Goal: Information Seeking & Learning: Understand process/instructions

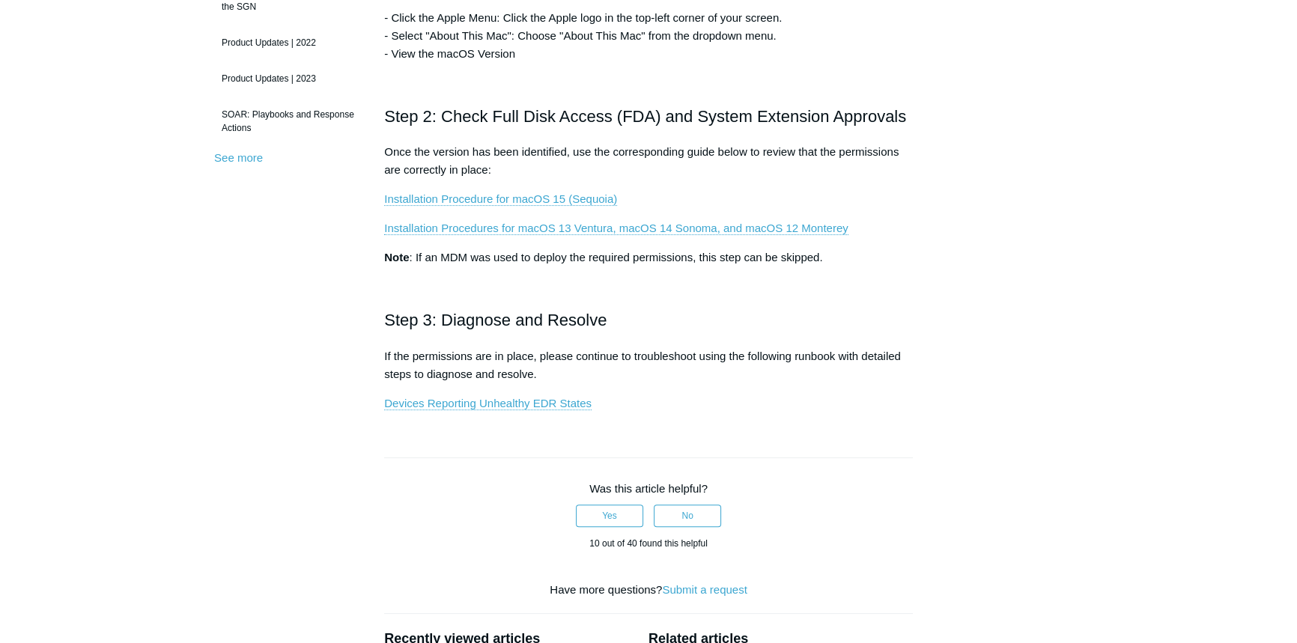
scroll to position [408, 0]
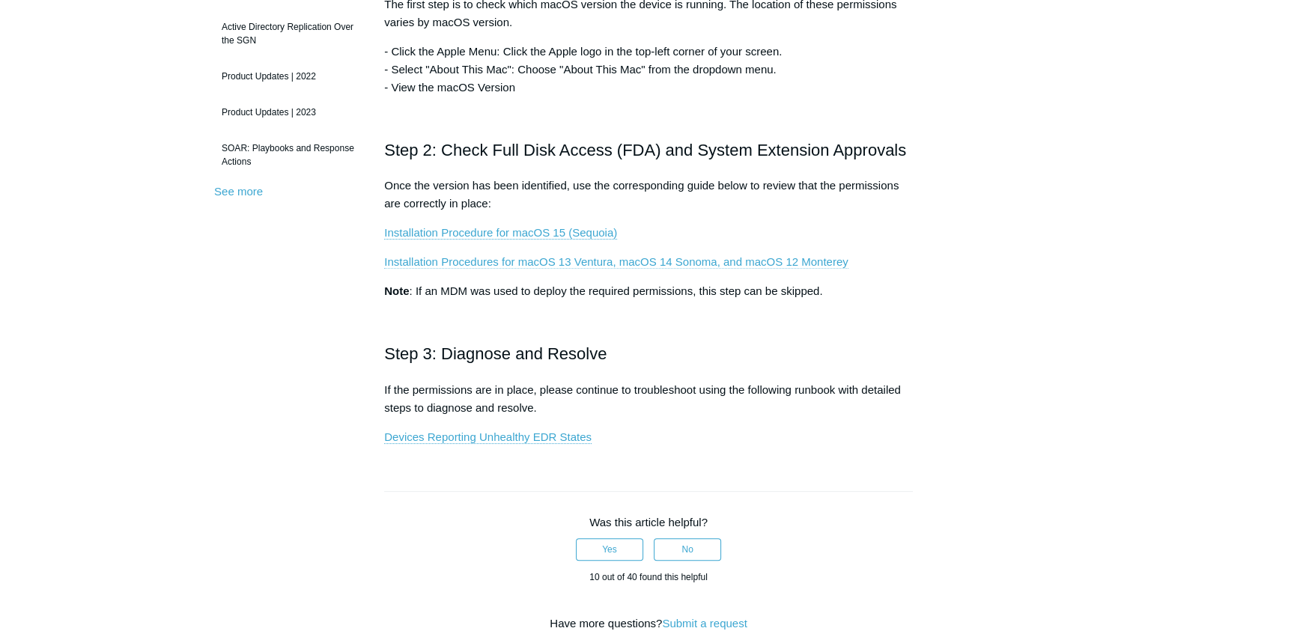
click at [670, 266] on link "Installation Procedures for macOS 13 Ventura, macOS 14 Sonoma, and macOS 12 Mon…" at bounding box center [616, 261] width 464 height 13
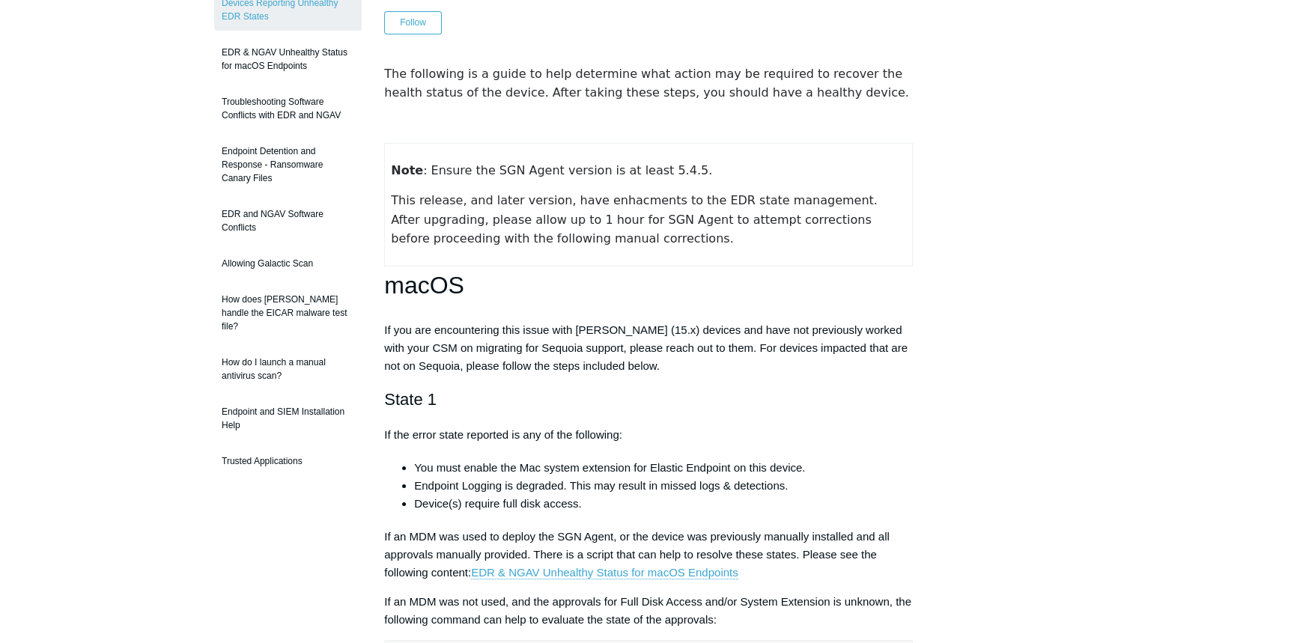
scroll to position [204, 0]
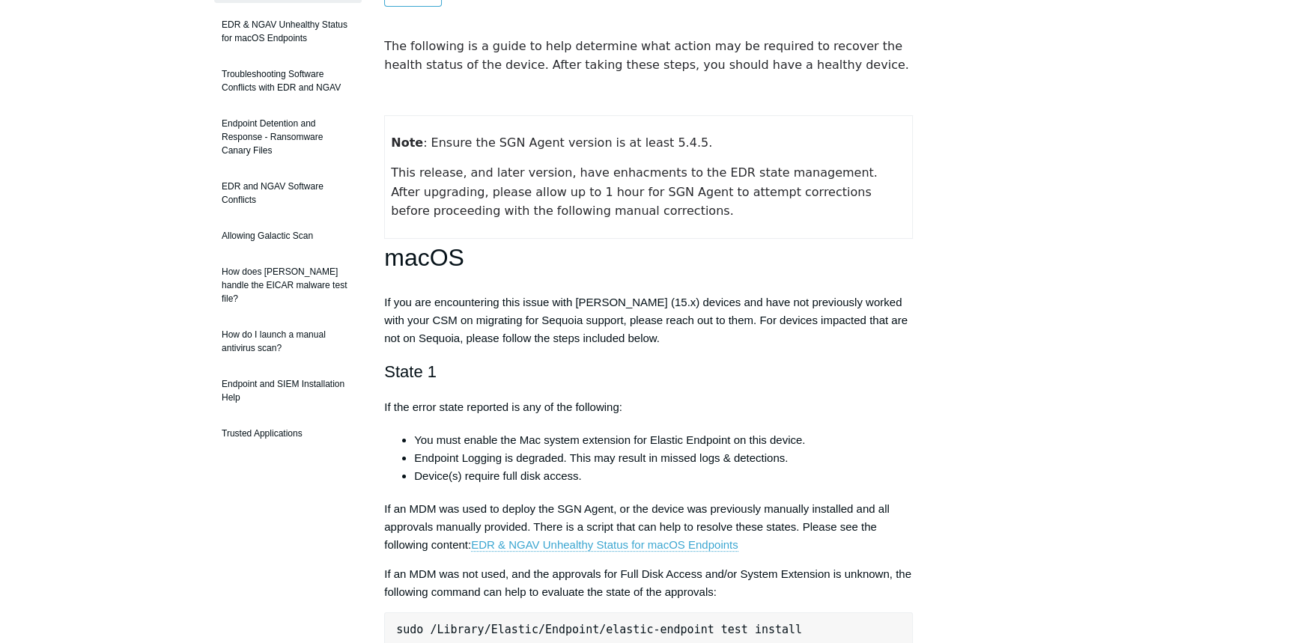
click at [676, 307] on p "If you are encountering this issue with macOS Sequoia (15.x) devices and have n…" at bounding box center [648, 321] width 529 height 54
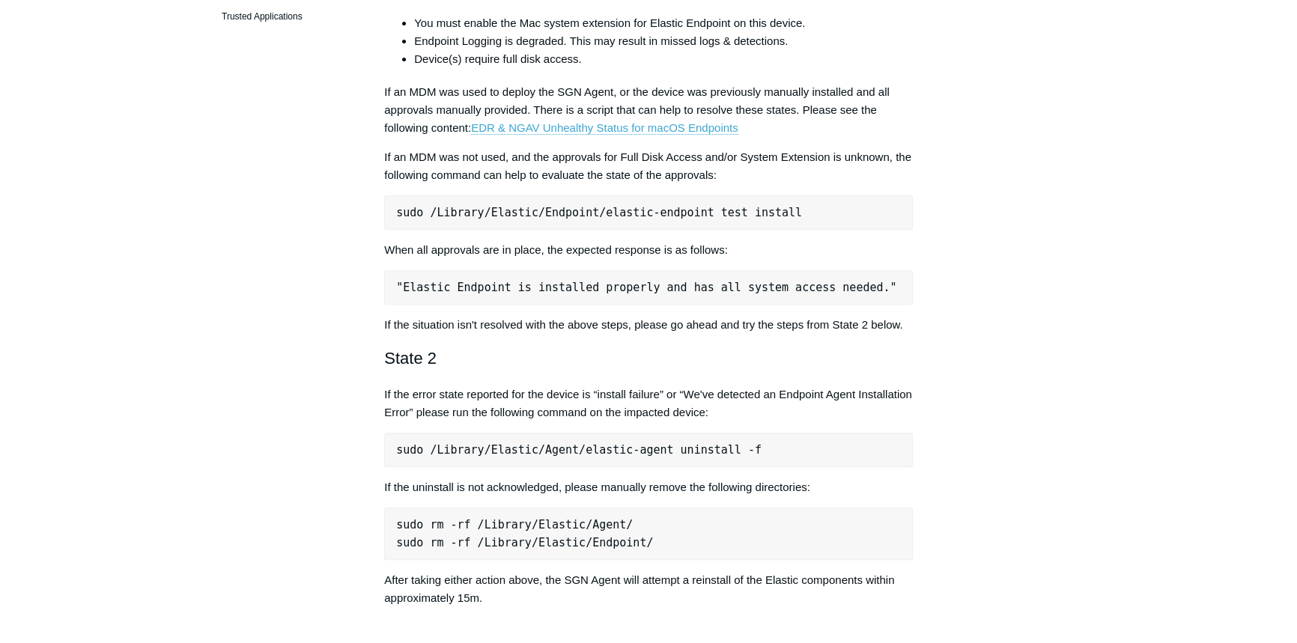
scroll to position [613, 0]
